Goal: Information Seeking & Learning: Learn about a topic

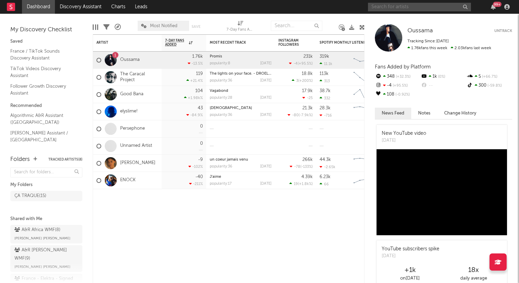
click at [405, 9] on input "text" at bounding box center [419, 7] width 103 height 9
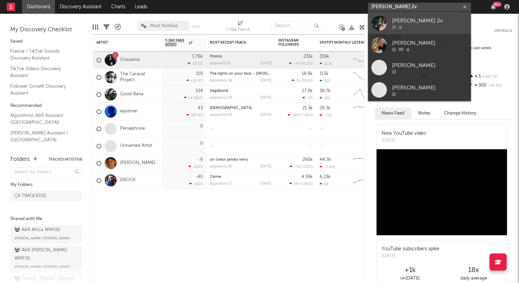
type input "[PERSON_NAME] 2v"
click at [413, 21] on div "[PERSON_NAME] 2v" at bounding box center [430, 20] width 76 height 8
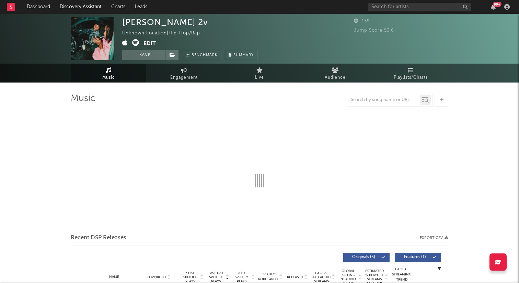
select select "1w"
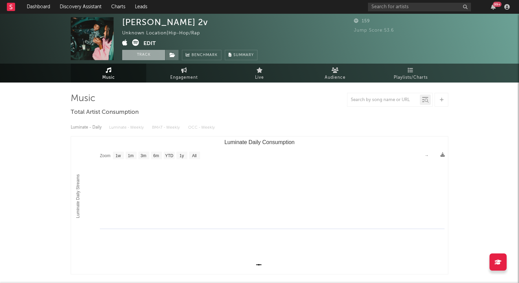
click at [154, 57] on button "Track" at bounding box center [143, 55] width 43 height 10
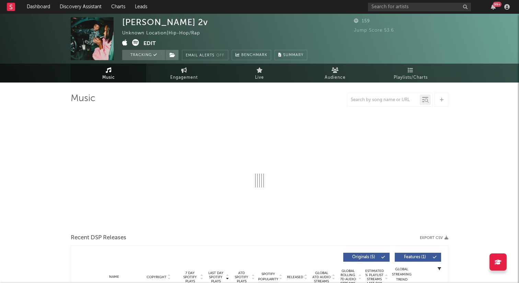
select select "1w"
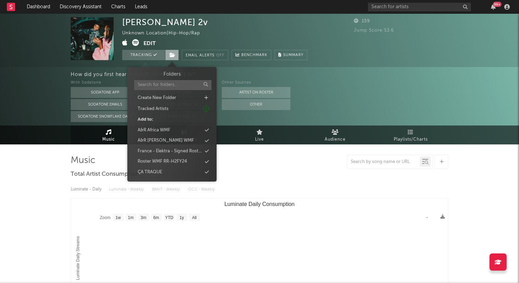
click at [173, 56] on icon at bounding box center [173, 55] width 6 height 5
click at [164, 173] on div "ÇA TRAQUE" at bounding box center [172, 172] width 79 height 9
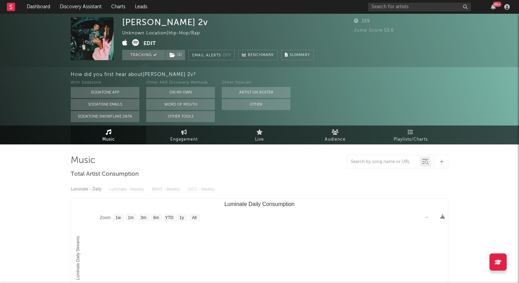
click at [287, 158] on div at bounding box center [260, 162] width 378 height 14
